Goal: Task Accomplishment & Management: Manage account settings

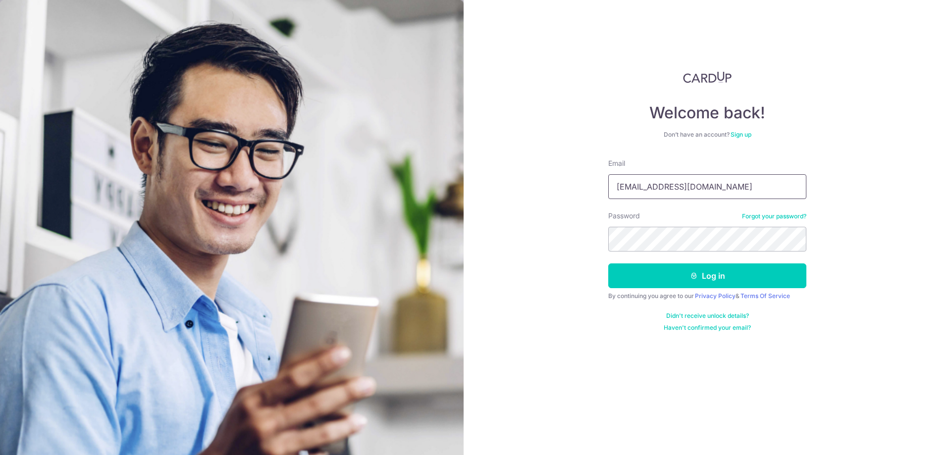
drag, startPoint x: 741, startPoint y: 183, endPoint x: 599, endPoint y: 179, distance: 142.2
click at [599, 179] on div "Welcome back! Don’t have an account? Sign up Email [EMAIL_ADDRESS][DOMAIN_NAME]…" at bounding box center [707, 227] width 487 height 455
click at [722, 188] on input "[PERSON_NAME][EMAIL_ADDRESS][PERSON_NAME][DOMAIN_NAME]" at bounding box center [707, 186] width 198 height 25
drag, startPoint x: 754, startPoint y: 185, endPoint x: 573, endPoint y: 172, distance: 181.8
click at [573, 172] on div "Welcome back! Don’t have an account? Sign up Email [PERSON_NAME][EMAIL_ADDRESS]…" at bounding box center [707, 227] width 487 height 455
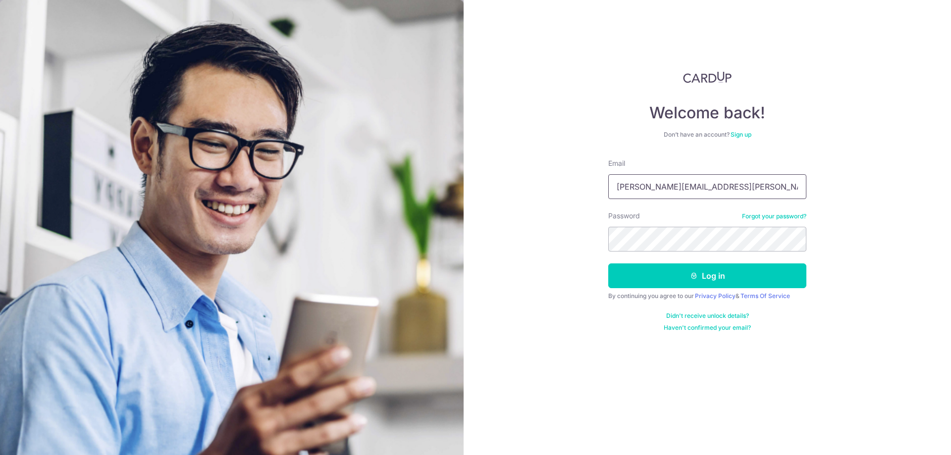
type input "[EMAIL_ADDRESS][DOMAIN_NAME]"
click at [761, 215] on link "Forgot your password?" at bounding box center [774, 217] width 64 height 8
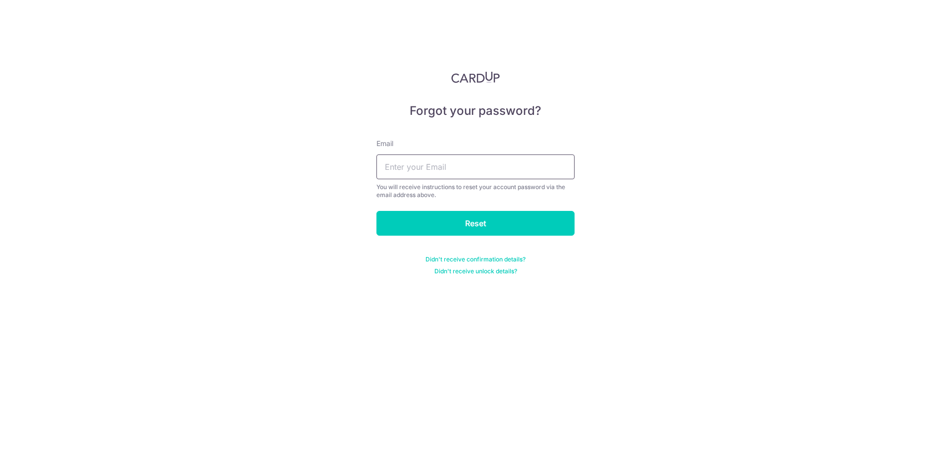
click at [545, 170] on input "text" at bounding box center [475, 167] width 198 height 25
type input "[EMAIL_ADDRESS][DOMAIN_NAME]"
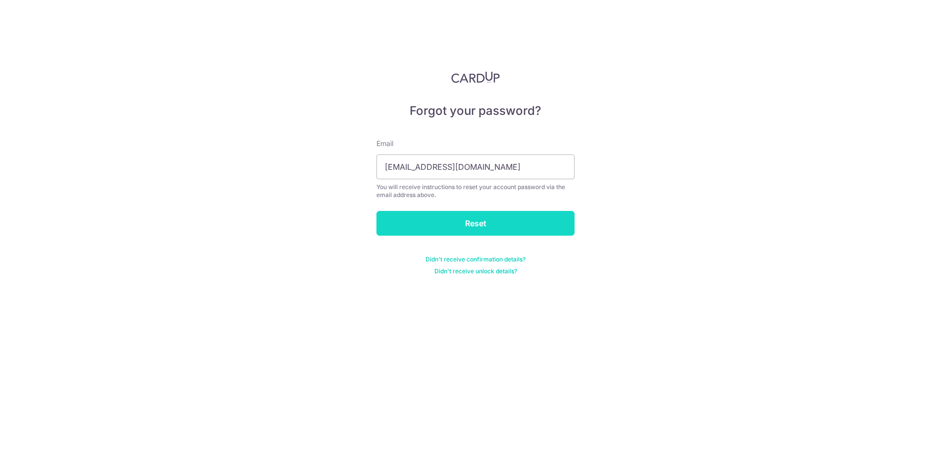
click at [479, 213] on input "Reset" at bounding box center [475, 223] width 198 height 25
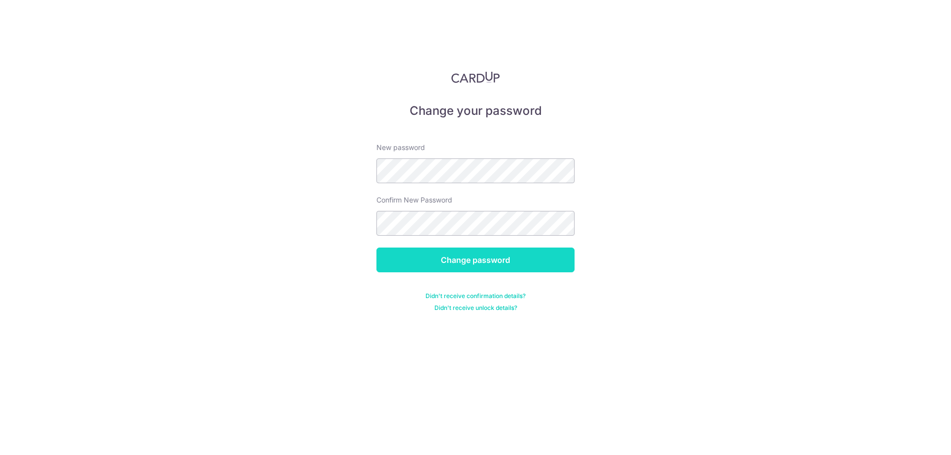
click at [453, 260] on input "Change password" at bounding box center [475, 260] width 198 height 25
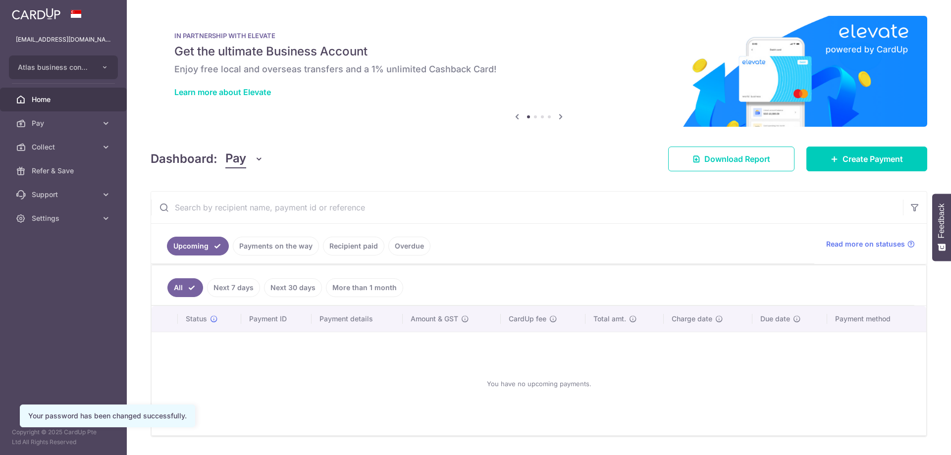
click at [343, 247] on link "Recipient paid" at bounding box center [353, 246] width 61 height 19
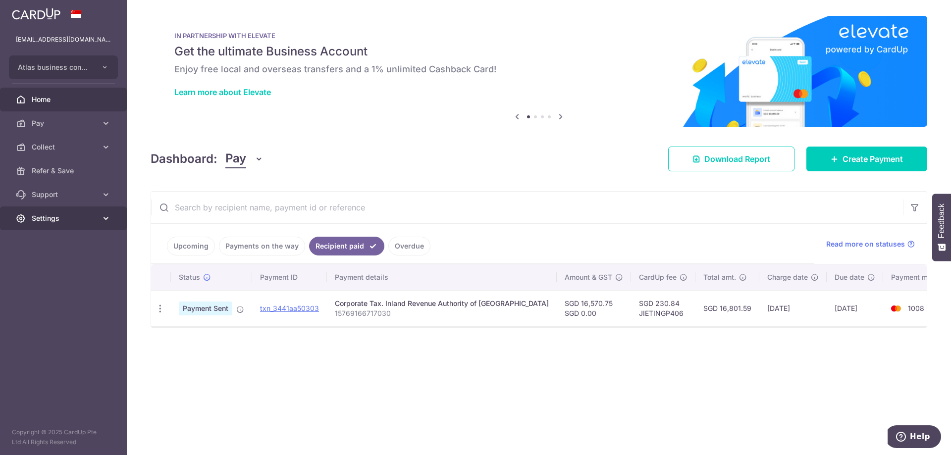
click at [55, 216] on span "Settings" at bounding box center [64, 219] width 65 height 10
click at [97, 64] on button "Atlas business consulting pte ltd" at bounding box center [63, 67] width 109 height 24
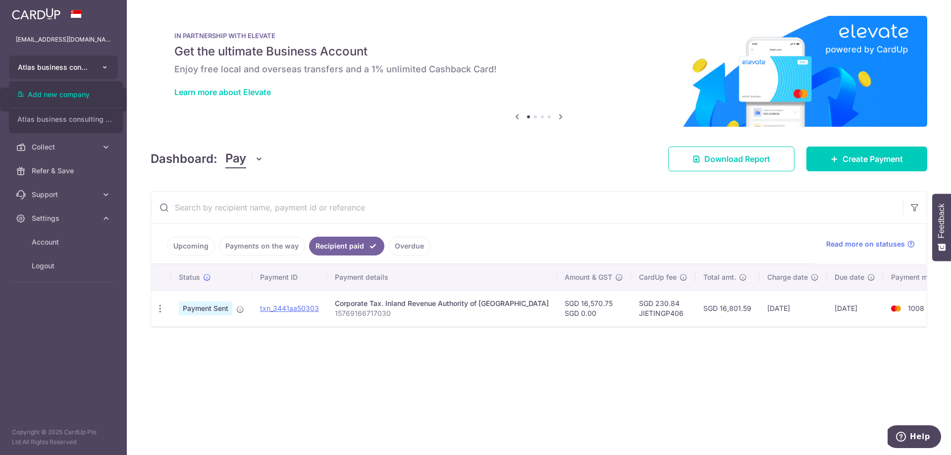
click at [97, 64] on button "Atlas business consulting pte ltd" at bounding box center [63, 67] width 109 height 24
